Goal: Find specific page/section: Find specific page/section

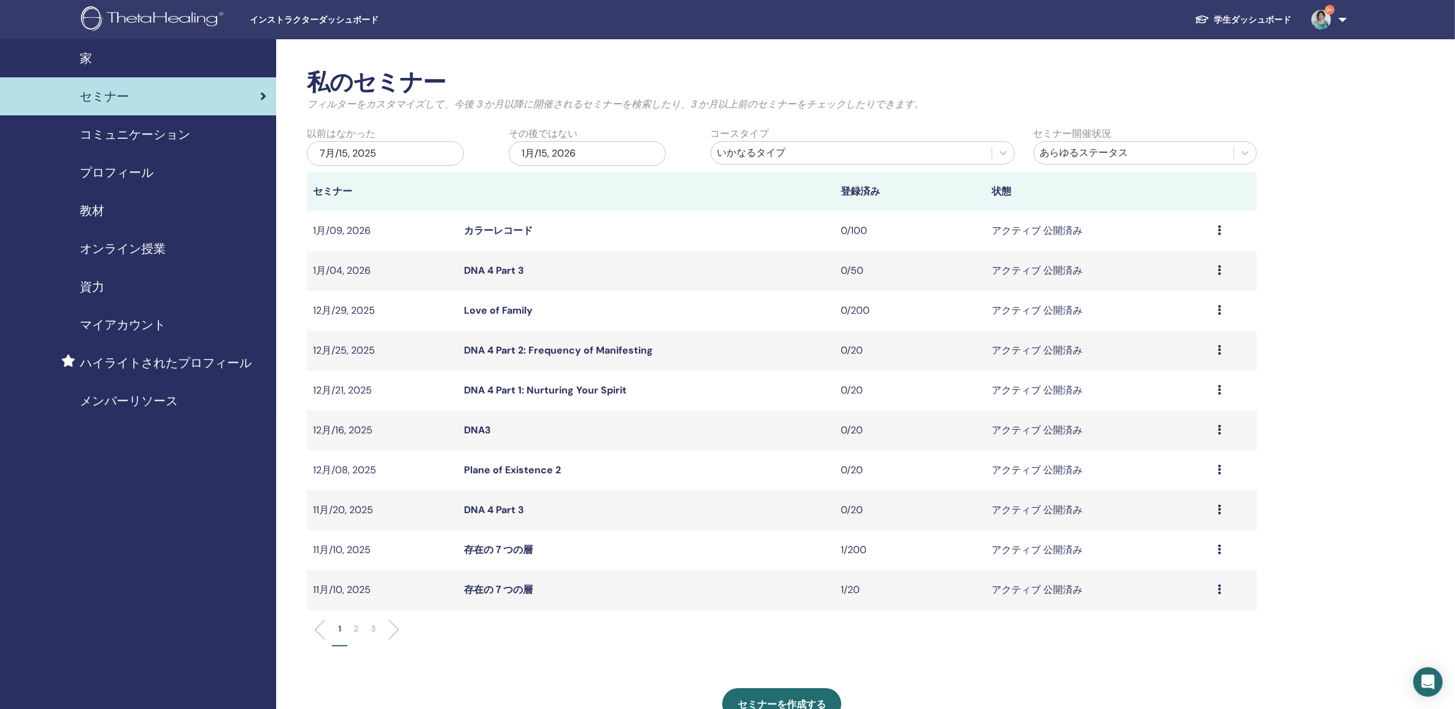
click at [398, 628] on li at bounding box center [389, 629] width 21 height 21
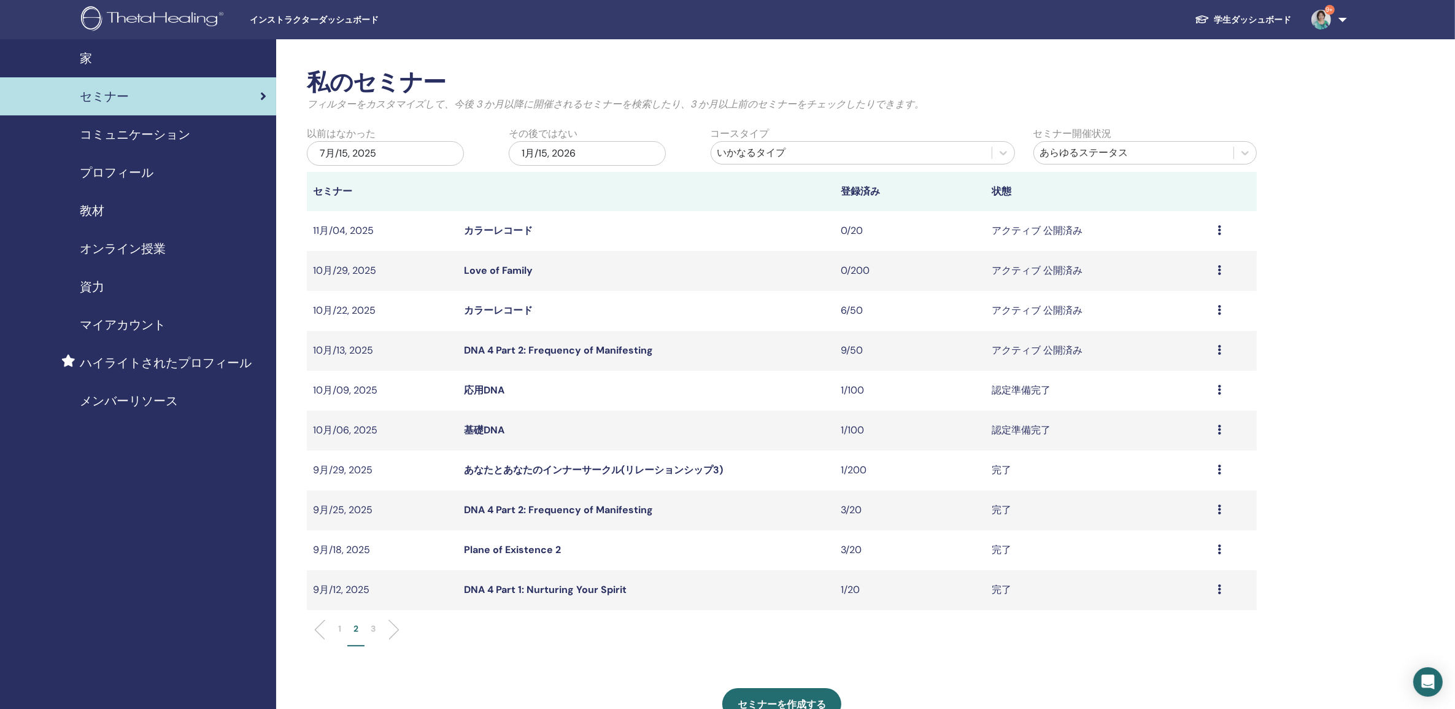
click at [492, 307] on link "カラーレコード" at bounding box center [498, 310] width 69 height 13
